Goal: Task Accomplishment & Management: Use online tool/utility

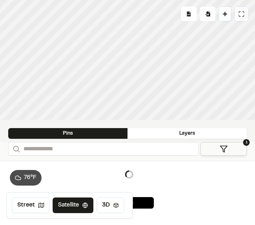
click at [244, 13] on button at bounding box center [241, 14] width 14 height 15
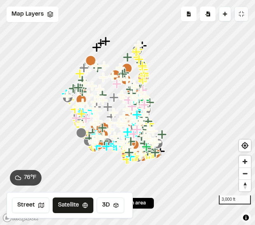
click at [242, 18] on button at bounding box center [241, 14] width 14 height 15
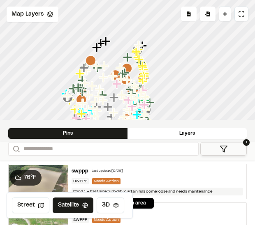
click at [219, 145] on button "1" at bounding box center [223, 149] width 46 height 14
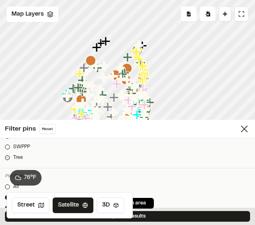
scroll to position [164, 0]
click at [25, 157] on link "Tree" at bounding box center [127, 156] width 245 height 7
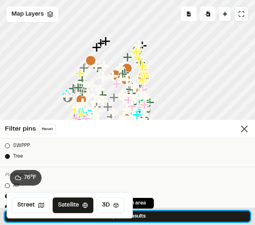
click at [187, 214] on button "Update Results" at bounding box center [127, 216] width 245 height 11
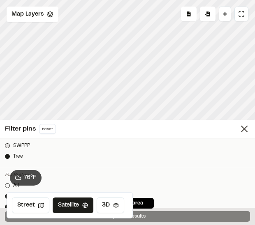
scroll to position [123, 0]
click at [7, 176] on div "76 ° F" at bounding box center [24, 178] width 35 height 16
click at [7, 186] on div at bounding box center [7, 187] width 5 height 5
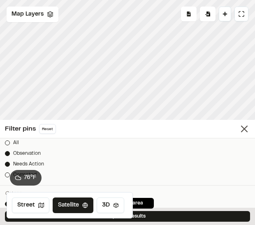
scroll to position [205, 0]
click at [17, 145] on div "All" at bounding box center [16, 144] width 6 height 7
drag, startPoint x: 86, startPoint y: 151, endPoint x: 82, endPoint y: 175, distance: 24.3
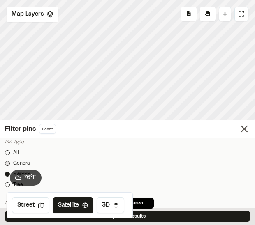
click at [7, 163] on div at bounding box center [7, 163] width 5 height 5
click at [10, 164] on icon at bounding box center [9, 165] width 5 height 5
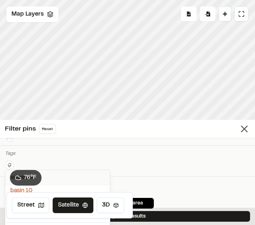
click at [63, 178] on input "text" at bounding box center [57, 177] width 104 height 15
type input "****"
click at [59, 188] on span "rock outlet" at bounding box center [57, 191] width 95 height 9
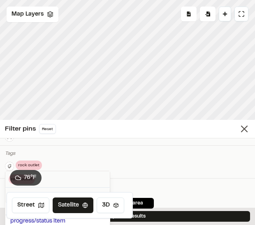
click at [186, 216] on div at bounding box center [127, 112] width 255 height 225
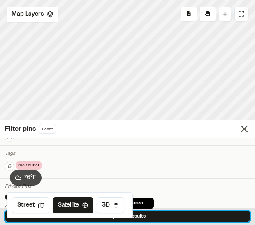
click at [186, 216] on button "Update Results" at bounding box center [127, 216] width 245 height 11
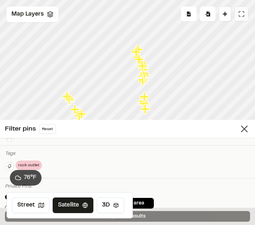
click at [243, 14] on icon at bounding box center [241, 14] width 7 height 7
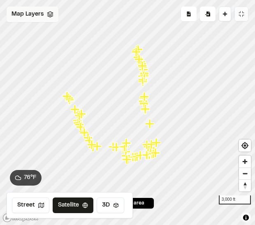
click at [37, 12] on span "Map Layers" at bounding box center [28, 14] width 32 height 9
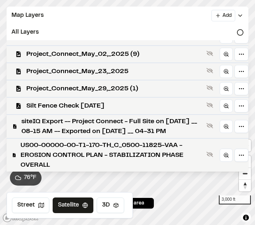
scroll to position [448, 0]
click at [65, 101] on span "Silt Fence Check [DATE]" at bounding box center [114, 106] width 177 height 10
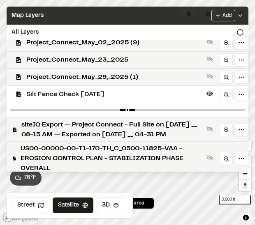
click at [65, 11] on div "Map Layers Add" at bounding box center [128, 16] width 242 height 18
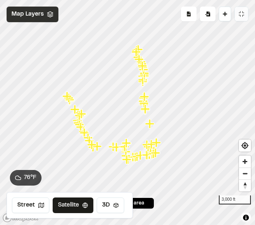
scroll to position [0, 0]
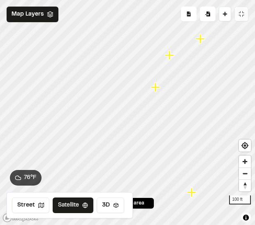
click at [160, 88] on icon "Map marker" at bounding box center [155, 87] width 9 height 9
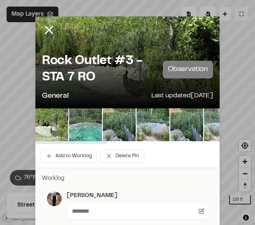
click at [208, 121] on img at bounding box center [220, 124] width 33 height 33
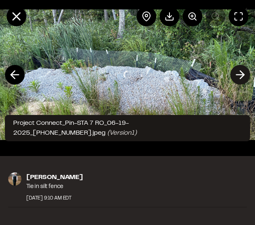
click at [235, 42] on div at bounding box center [127, 74] width 255 height 147
click at [17, 12] on icon at bounding box center [16, 16] width 14 height 14
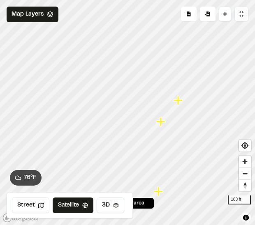
click at [179, 105] on icon "Map marker" at bounding box center [177, 100] width 9 height 9
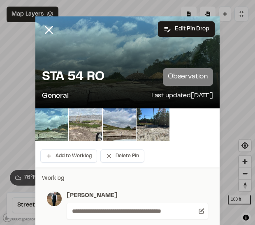
click at [77, 118] on img at bounding box center [85, 124] width 33 height 33
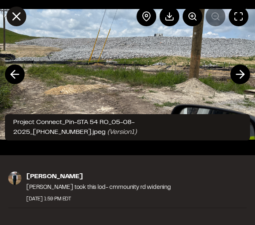
click at [13, 21] on icon at bounding box center [16, 16] width 14 height 14
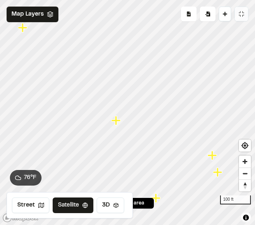
click at [211, 157] on icon "Map marker" at bounding box center [212, 155] width 9 height 9
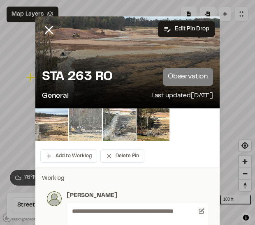
click at [41, 18] on div at bounding box center [54, 35] width 39 height 39
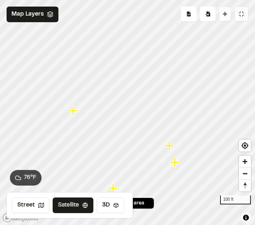
click at [223, 12] on icon at bounding box center [224, 14] width 5 height 5
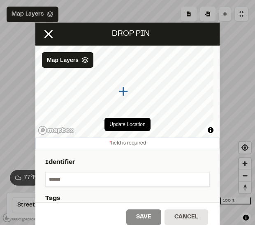
scroll to position [123, 0]
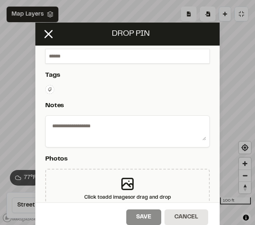
click at [79, 55] on input "text" at bounding box center [128, 56] width 164 height 14
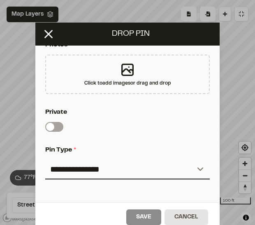
scroll to position [288, 0]
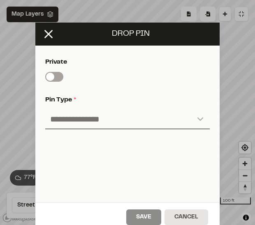
type input "*********"
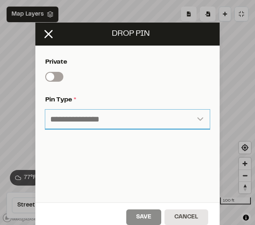
click at [109, 118] on select "**********" at bounding box center [127, 120] width 164 height 20
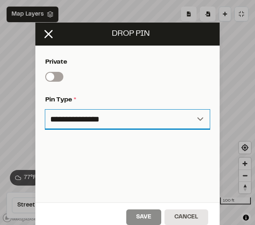
select select "****"
click at [45, 110] on select "**********" at bounding box center [127, 120] width 164 height 20
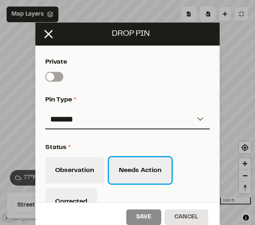
click at [130, 167] on button "Needs Action" at bounding box center [140, 170] width 62 height 26
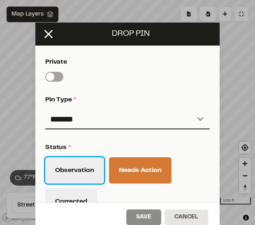
click at [87, 168] on button "Observation" at bounding box center [74, 170] width 59 height 26
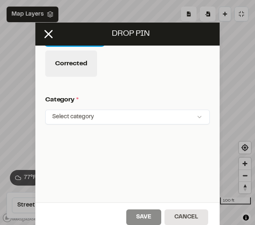
scroll to position [434, 0]
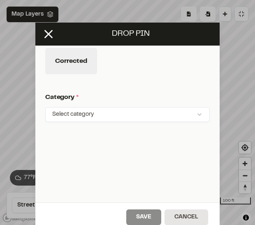
click at [106, 108] on html "**********" at bounding box center [127, 112] width 255 height 225
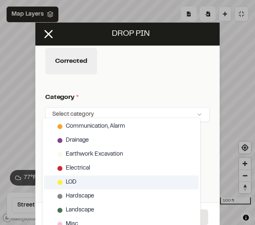
click at [82, 182] on div "LOD" at bounding box center [121, 182] width 154 height 14
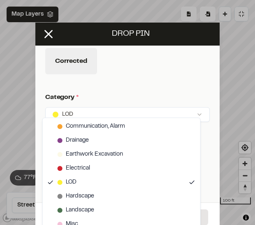
click at [126, 74] on html "**********" at bounding box center [127, 112] width 255 height 225
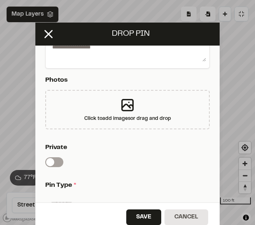
scroll to position [146, 0]
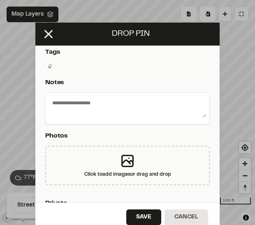
click at [49, 65] on button at bounding box center [49, 66] width 9 height 9
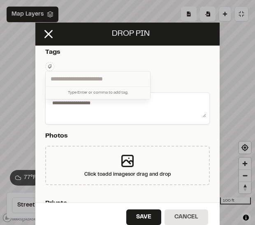
click at [65, 78] on input "text" at bounding box center [98, 79] width 104 height 15
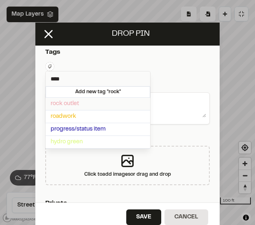
type input "****"
click at [83, 101] on span "rock outlet" at bounding box center [98, 103] width 95 height 9
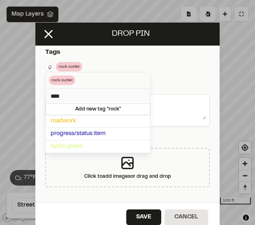
click at [129, 57] on div at bounding box center [127, 112] width 255 height 225
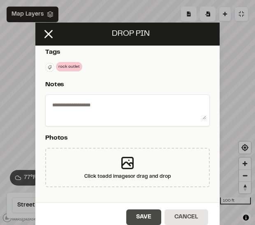
click at [144, 218] on button "Save" at bounding box center [143, 218] width 35 height 16
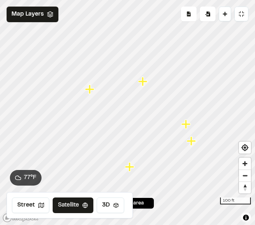
click at [188, 126] on icon "Map marker" at bounding box center [186, 124] width 11 height 11
click at [159, 116] on icon "Map marker" at bounding box center [161, 116] width 9 height 9
click at [119, 99] on icon "Map marker" at bounding box center [122, 95] width 11 height 11
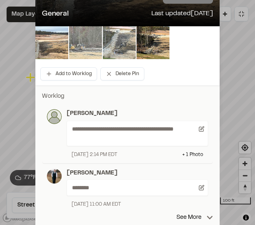
scroll to position [164, 0]
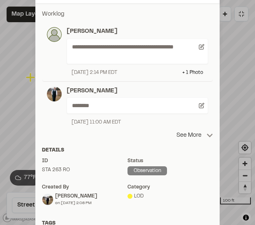
click at [183, 133] on p "See More" at bounding box center [194, 135] width 37 height 9
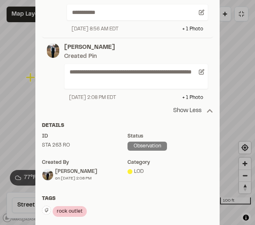
scroll to position [370, 0]
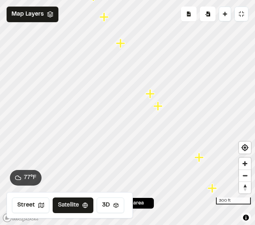
click at [211, 193] on icon "Map marker" at bounding box center [212, 188] width 9 height 9
click at [168, 95] on icon "Map marker" at bounding box center [168, 90] width 11 height 11
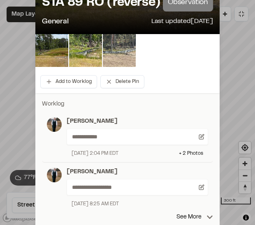
scroll to position [82, 0]
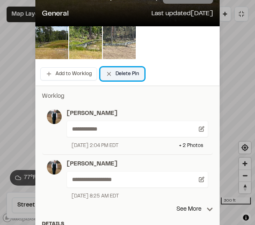
click at [126, 72] on button "Delete Pin" at bounding box center [122, 73] width 44 height 13
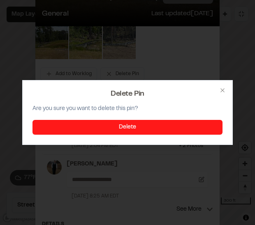
click at [133, 126] on button "Delete" at bounding box center [127, 127] width 190 height 15
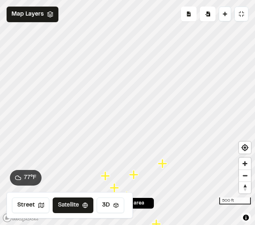
click at [163, 168] on icon "Map marker" at bounding box center [162, 163] width 9 height 9
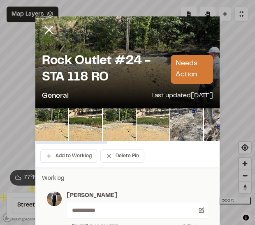
click at [136, 125] on img at bounding box center [152, 124] width 33 height 33
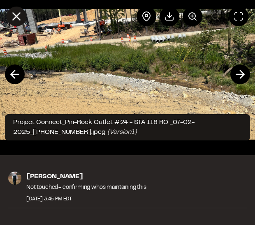
click at [14, 12] on icon at bounding box center [16, 16] width 14 height 14
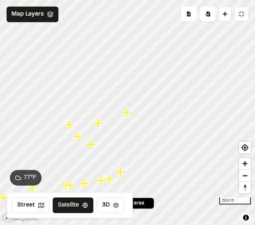
drag, startPoint x: 229, startPoint y: 77, endPoint x: 259, endPoint y: 99, distance: 37.2
click at [254, 99] on html "**********" at bounding box center [127, 112] width 255 height 225
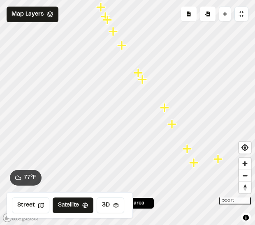
click at [173, 127] on icon "Map marker" at bounding box center [171, 124] width 9 height 9
